Goal: Transaction & Acquisition: Purchase product/service

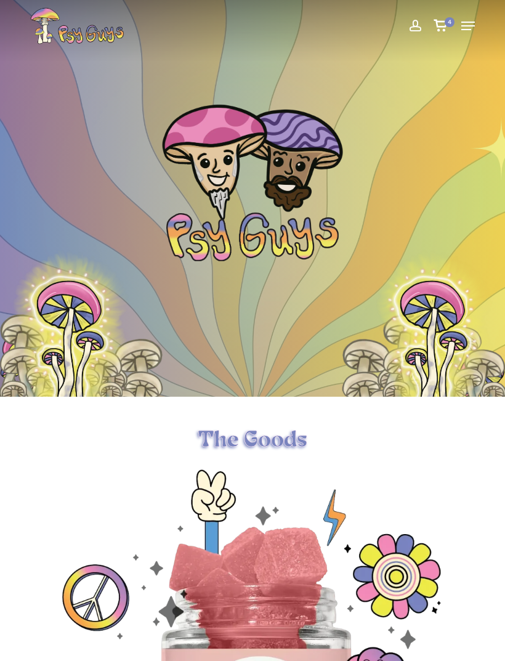
click at [472, 20] on span "Navigation Menu" at bounding box center [468, 26] width 14 height 12
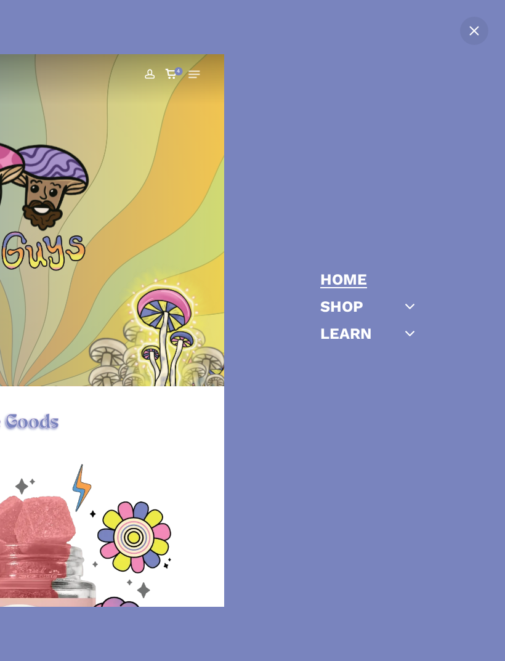
click at [332, 308] on link "Shop" at bounding box center [341, 306] width 43 height 15
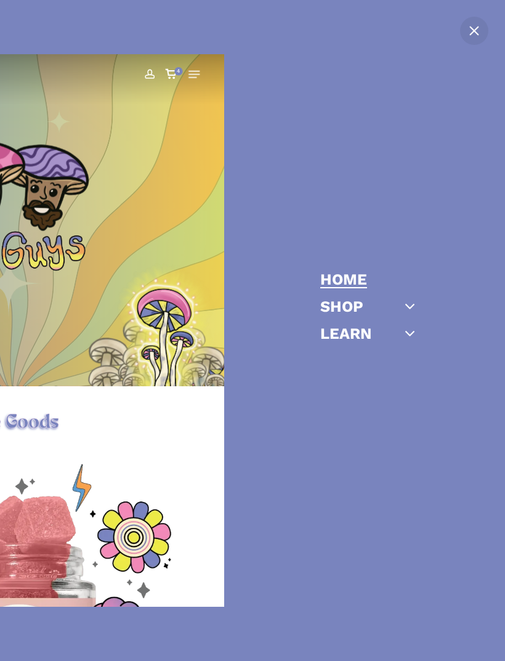
click at [366, 294] on ul "Home Shop Gummies Capsules Chocolates Tinctures Vapes View All Learn Cubensis E…" at bounding box center [394, 309] width 148 height 74
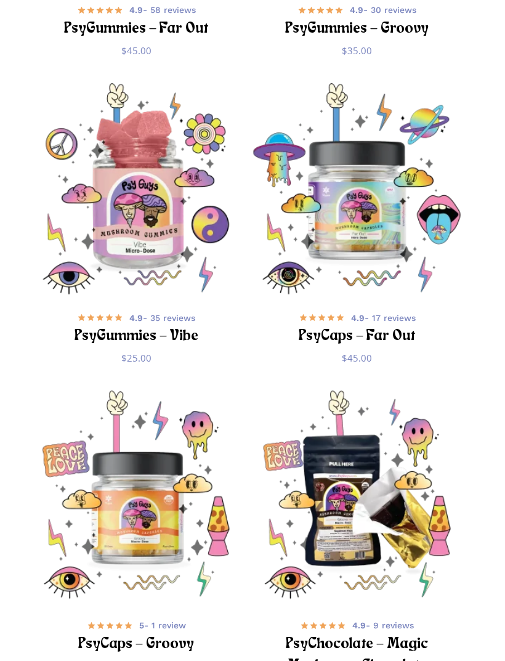
scroll to position [548, 0]
click at [344, 141] on img "PsyCaps - Far Out" at bounding box center [357, 189] width 212 height 212
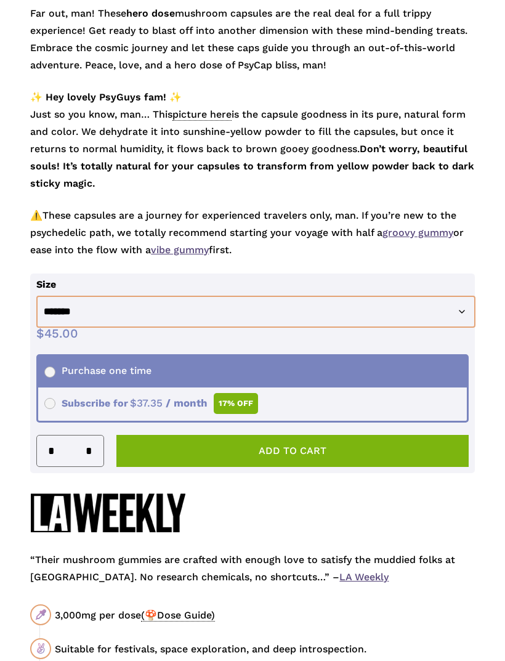
scroll to position [770, 0]
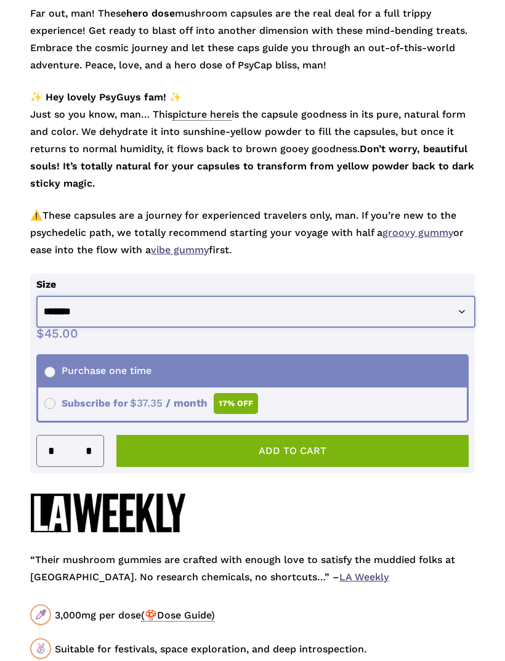
click at [416, 313] on select "**********" at bounding box center [255, 312] width 439 height 33
select select "********"
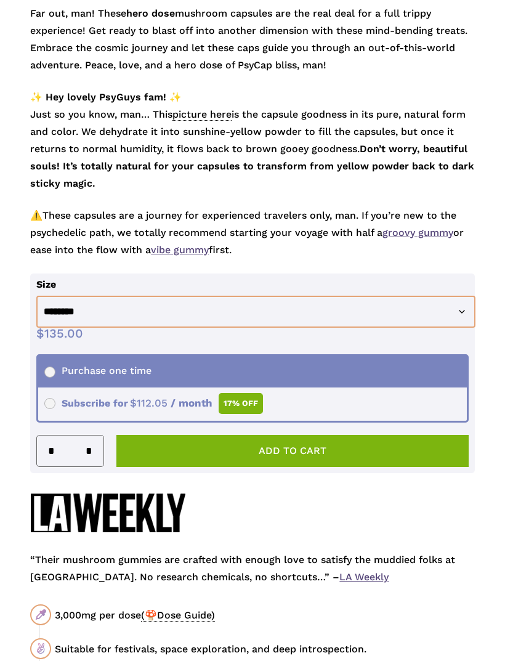
click at [369, 444] on button "Add to cart" at bounding box center [292, 451] width 352 height 32
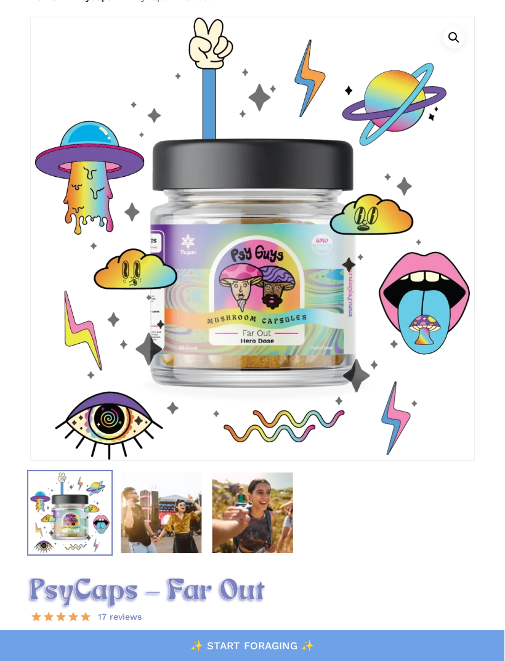
scroll to position [0, 0]
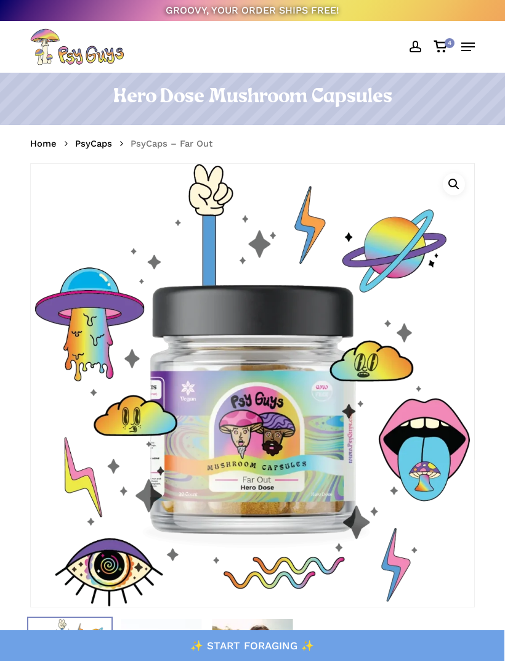
click at [441, 49] on icon "Cart" at bounding box center [440, 47] width 15 height 12
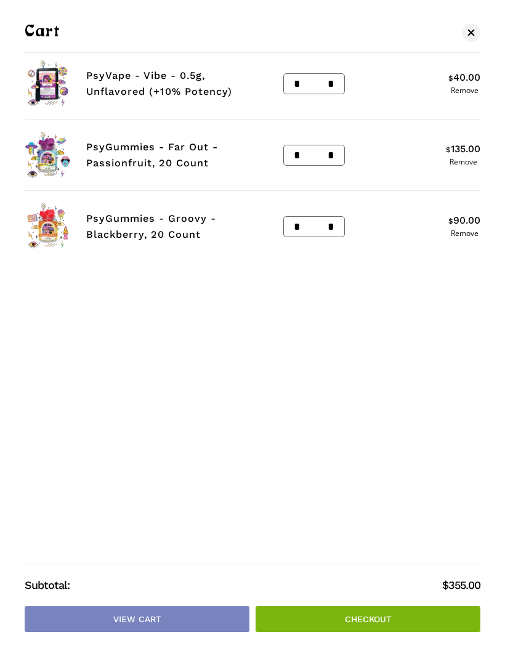
click at [471, 38] on link "Close Cart" at bounding box center [471, 32] width 18 height 15
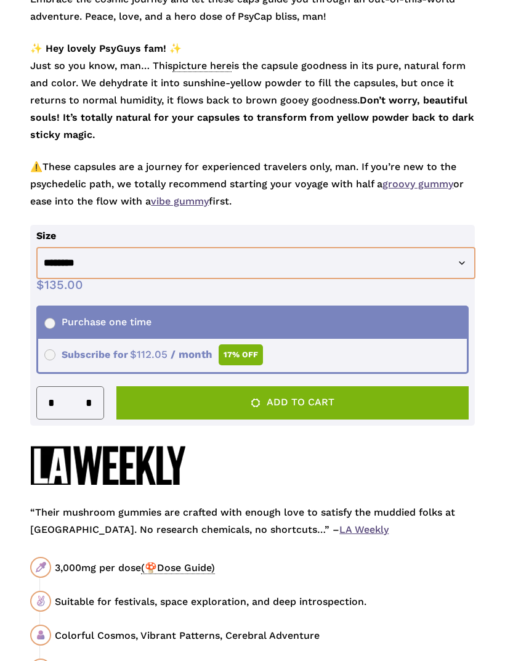
scroll to position [856, 0]
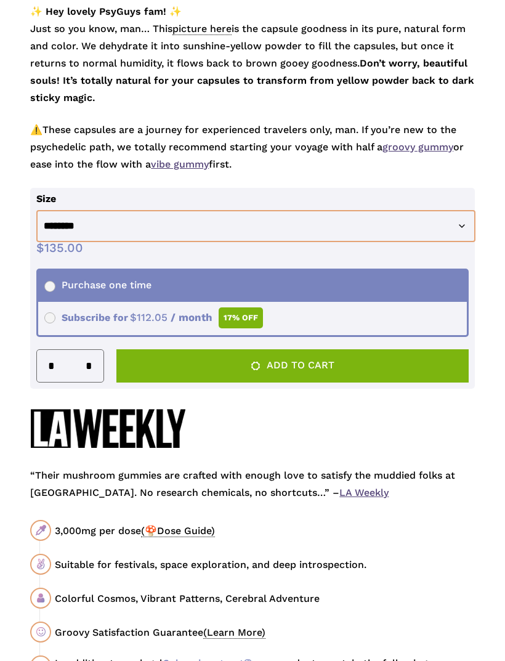
click at [387, 371] on button "Add to cart" at bounding box center [292, 365] width 352 height 33
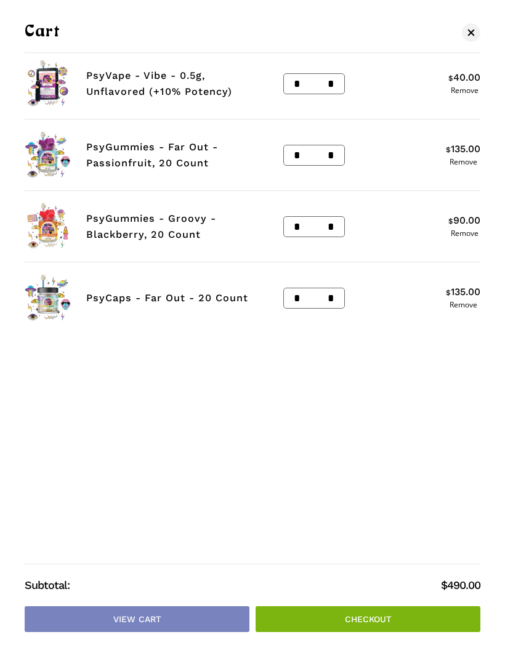
click at [475, 26] on link "Close Cart" at bounding box center [471, 32] width 18 height 15
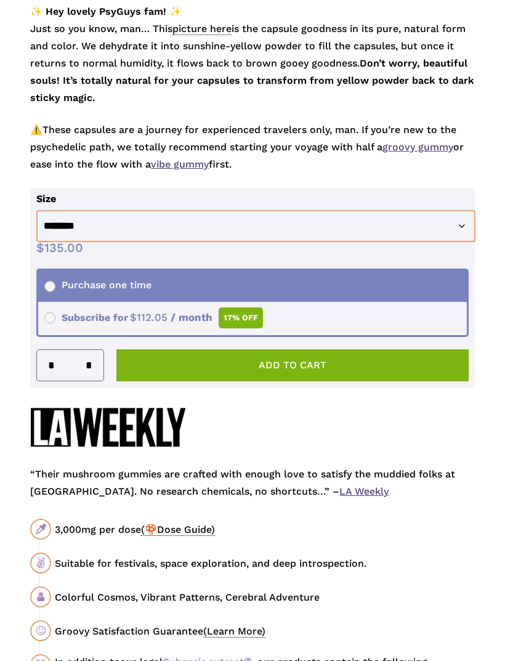
click at [394, 366] on button "Add to cart" at bounding box center [292, 365] width 352 height 32
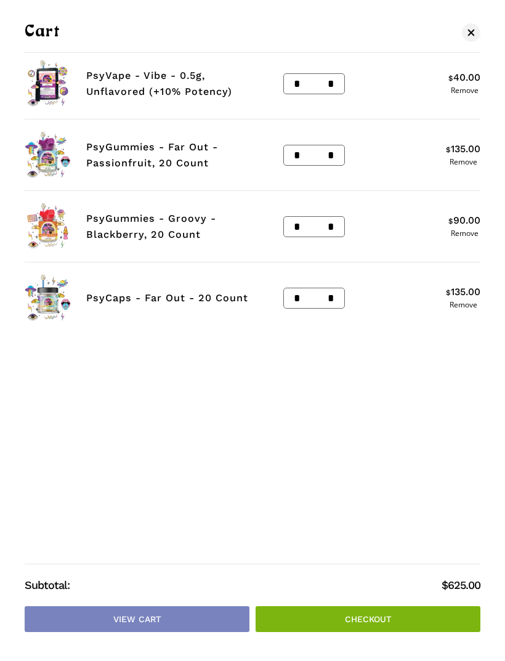
click at [301, 300] on input "*" at bounding box center [294, 298] width 20 height 20
type input "*"
click at [289, 230] on input "*" at bounding box center [294, 227] width 20 height 20
type input "*"
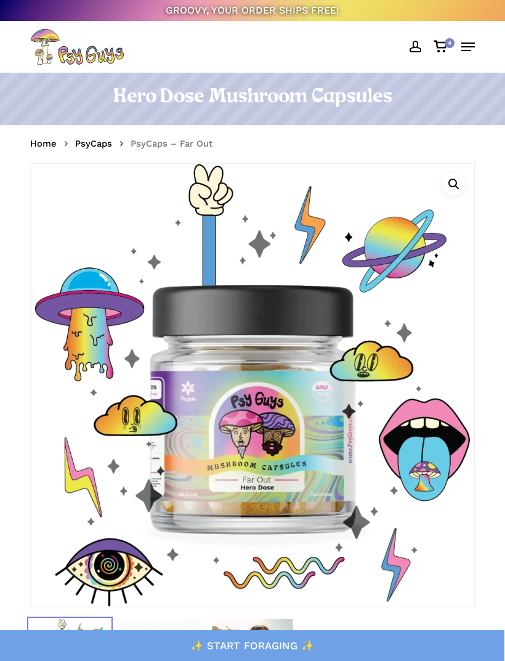
click at [445, 52] on icon "Cart" at bounding box center [440, 47] width 15 height 12
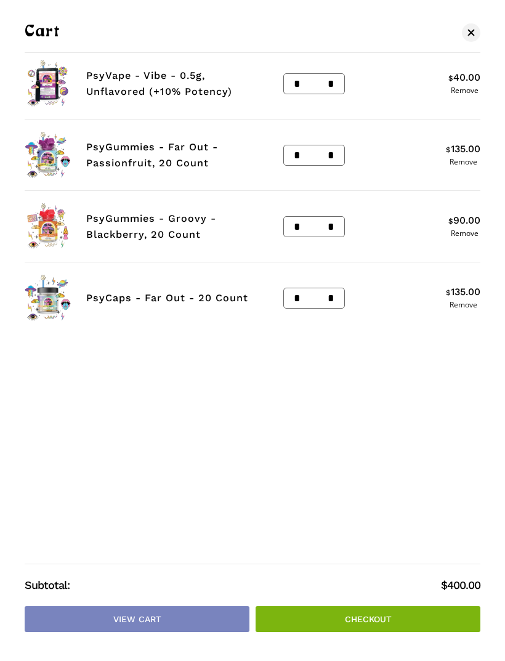
click at [414, 618] on link "Checkout" at bounding box center [368, 619] width 225 height 26
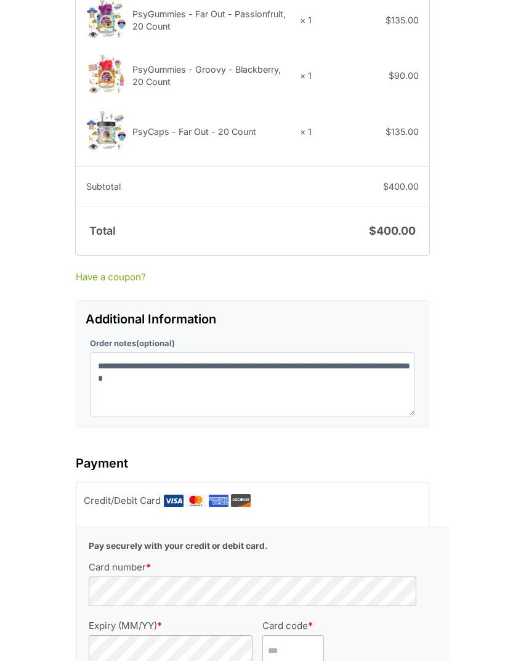
scroll to position [995, 0]
click at [125, 271] on link "Have a coupon?" at bounding box center [252, 278] width 353 height 14
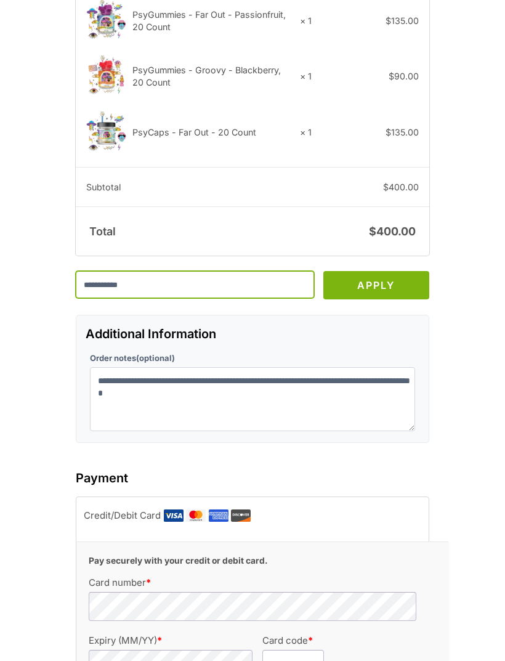
click at [184, 271] on input "text" at bounding box center [195, 284] width 238 height 27
click at [153, 271] on input "text" at bounding box center [195, 284] width 238 height 27
paste input "****"
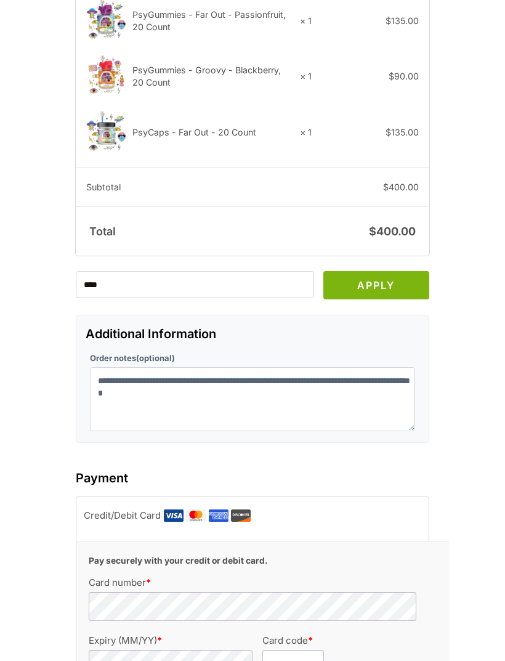
click at [394, 271] on button "Apply" at bounding box center [376, 285] width 106 height 28
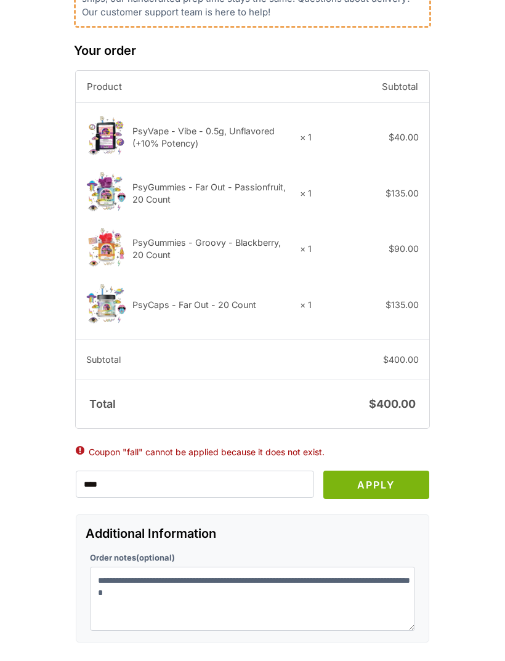
scroll to position [823, 0]
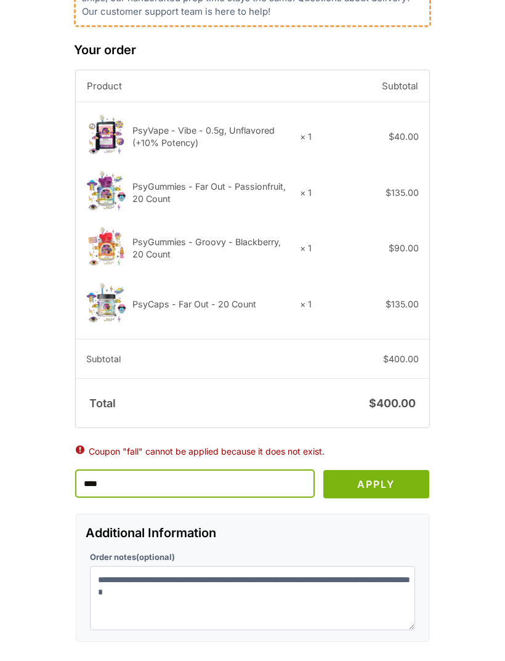
click at [198, 470] on input "****" at bounding box center [195, 483] width 238 height 27
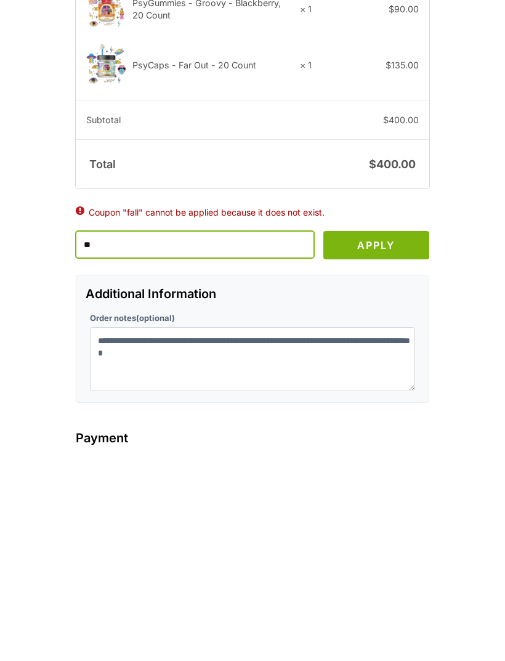
type input "*"
click at [171, 438] on input "text" at bounding box center [195, 451] width 238 height 27
paste input "********"
click at [395, 438] on button "Apply" at bounding box center [376, 452] width 106 height 28
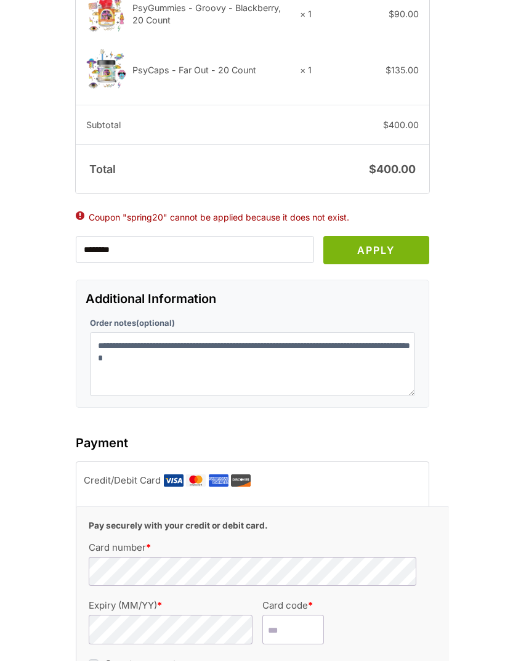
scroll to position [1018, 0]
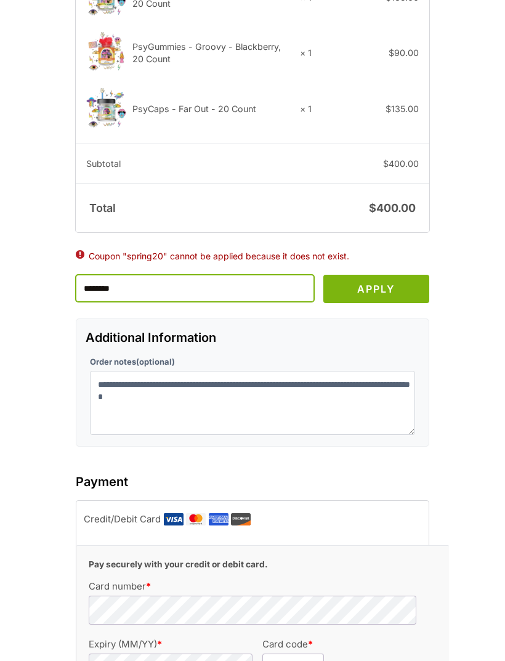
click at [261, 275] on input "********" at bounding box center [195, 288] width 238 height 27
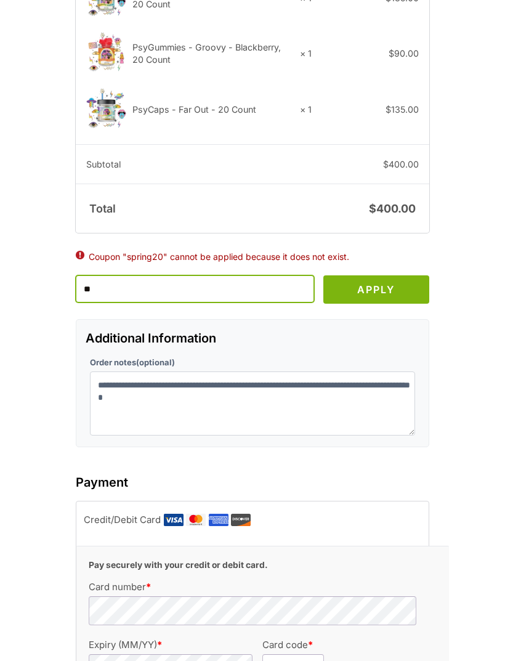
type input "*"
click at [159, 275] on input "text" at bounding box center [195, 288] width 238 height 27
paste input "******"
type input "******"
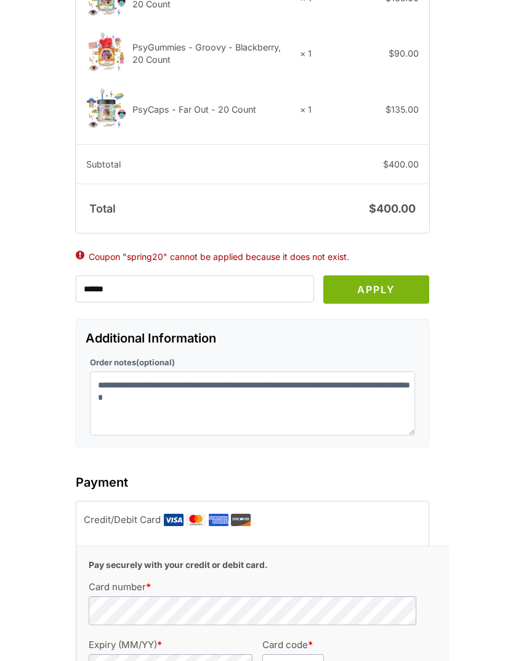
click at [374, 275] on button "Apply" at bounding box center [376, 289] width 106 height 28
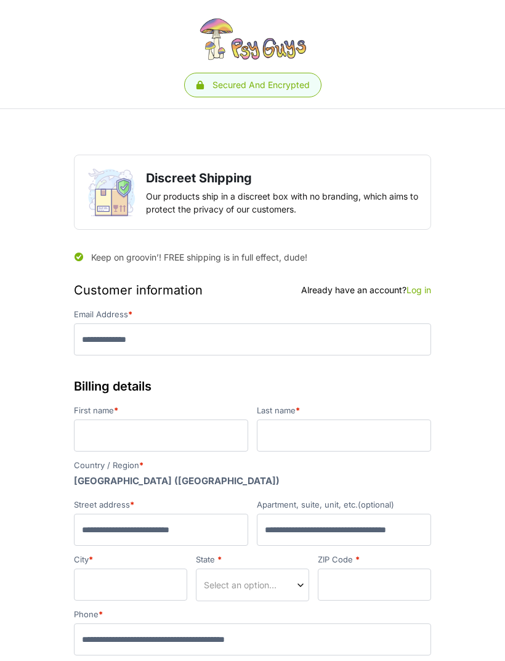
scroll to position [0, 0]
